Goal: Transaction & Acquisition: Purchase product/service

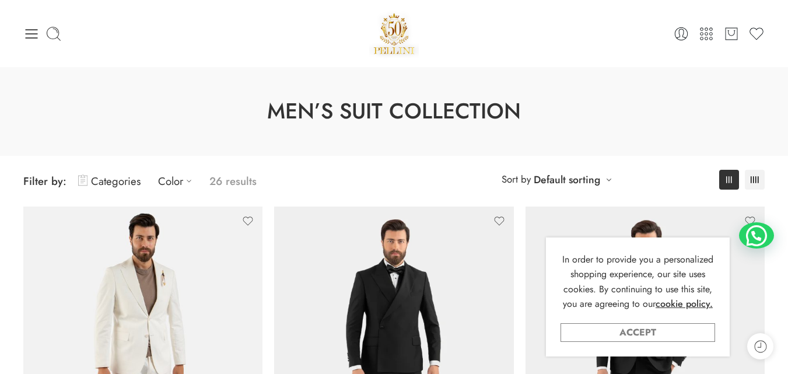
drag, startPoint x: 0, startPoint y: 0, endPoint x: 672, endPoint y: 334, distance: 750.2
click at [672, 334] on link "Accept" at bounding box center [638, 332] width 155 height 19
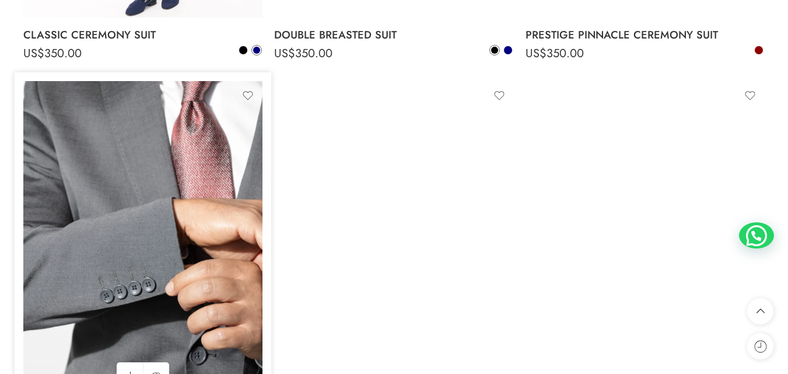
scroll to position [2917, 0]
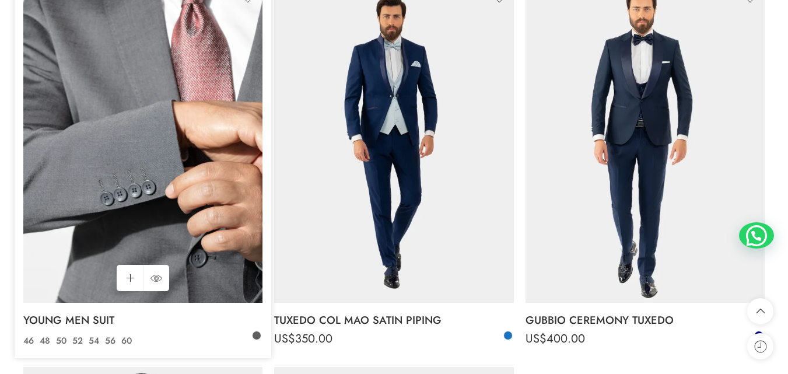
drag, startPoint x: 137, startPoint y: 144, endPoint x: 66, endPoint y: 183, distance: 80.7
click at [66, 183] on img at bounding box center [142, 143] width 239 height 319
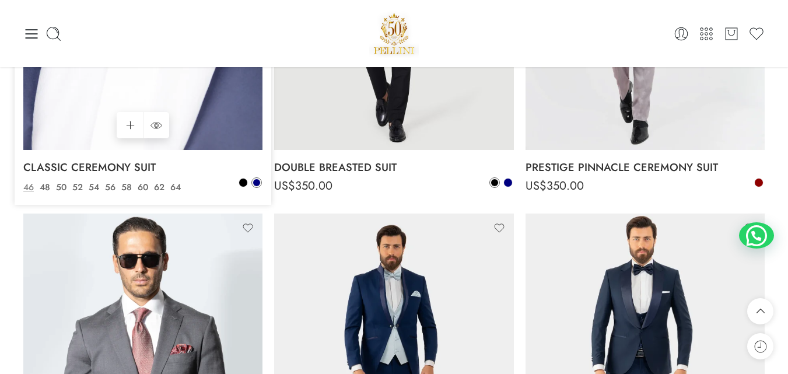
scroll to position [2626, 0]
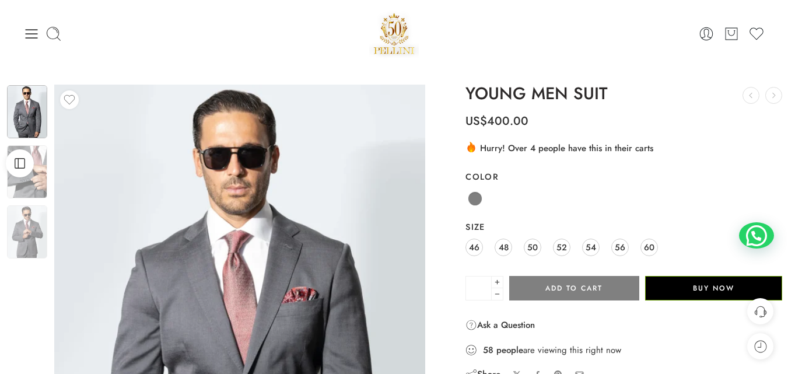
scroll to position [97, 0]
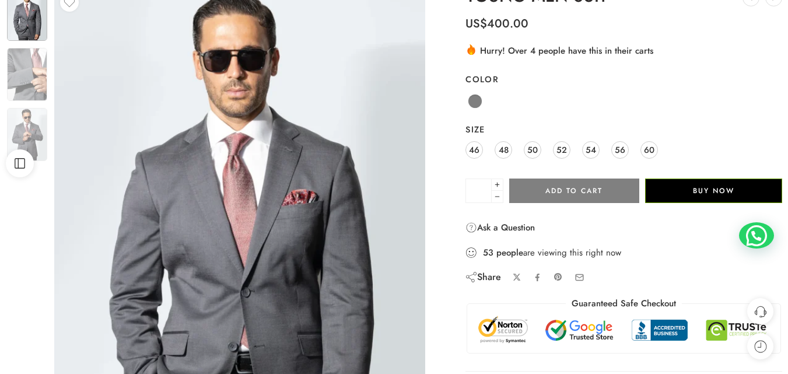
click at [494, 277] on div "Share" at bounding box center [484, 277] width 36 height 13
click at [474, 276] on icon at bounding box center [472, 277] width 12 height 12
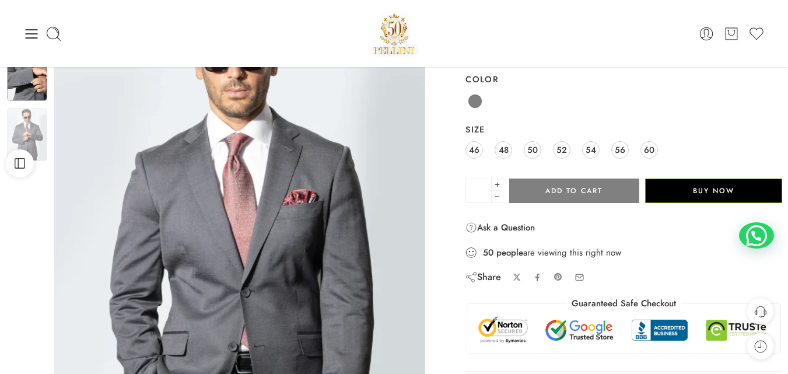
scroll to position [0, 0]
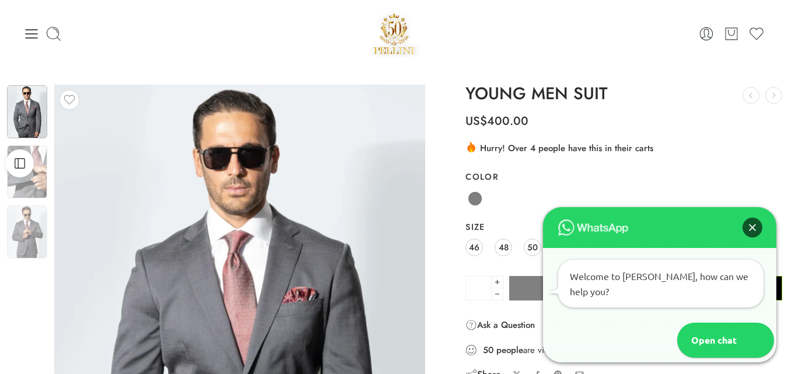
click at [747, 237] on div "Close" at bounding box center [753, 228] width 20 height 20
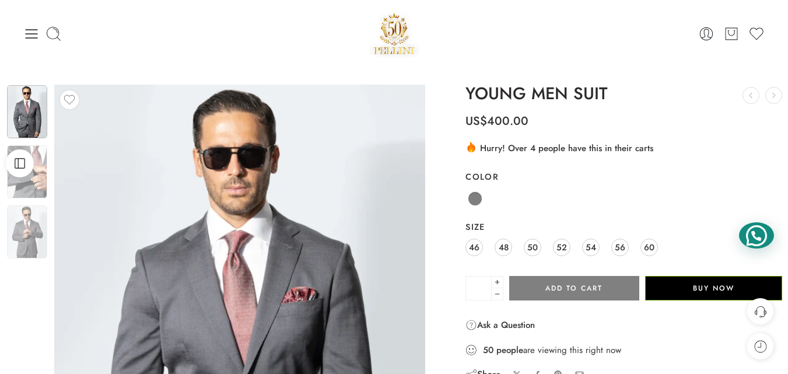
click at [747, 236] on div at bounding box center [756, 235] width 35 height 26
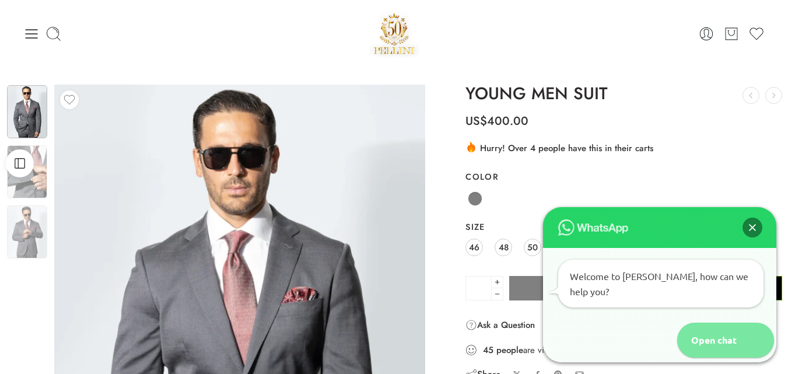
click at [715, 333] on div "Open chat" at bounding box center [708, 340] width 62 height 35
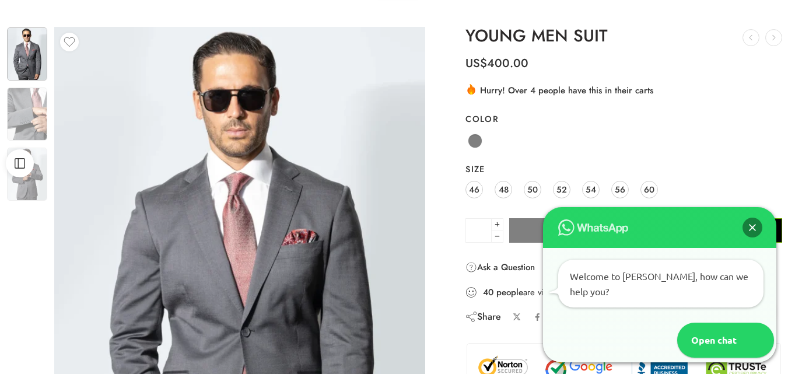
scroll to position [97, 0]
